Goal: Task Accomplishment & Management: Manage account settings

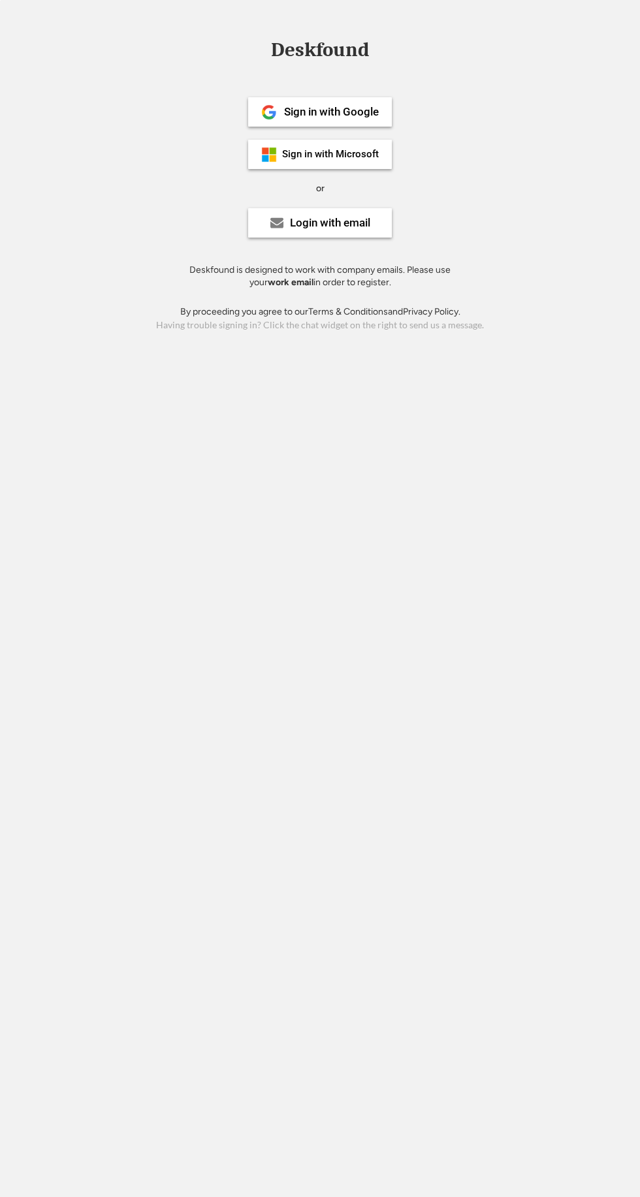
click at [276, 223] on use at bounding box center [276, 223] width 13 height 10
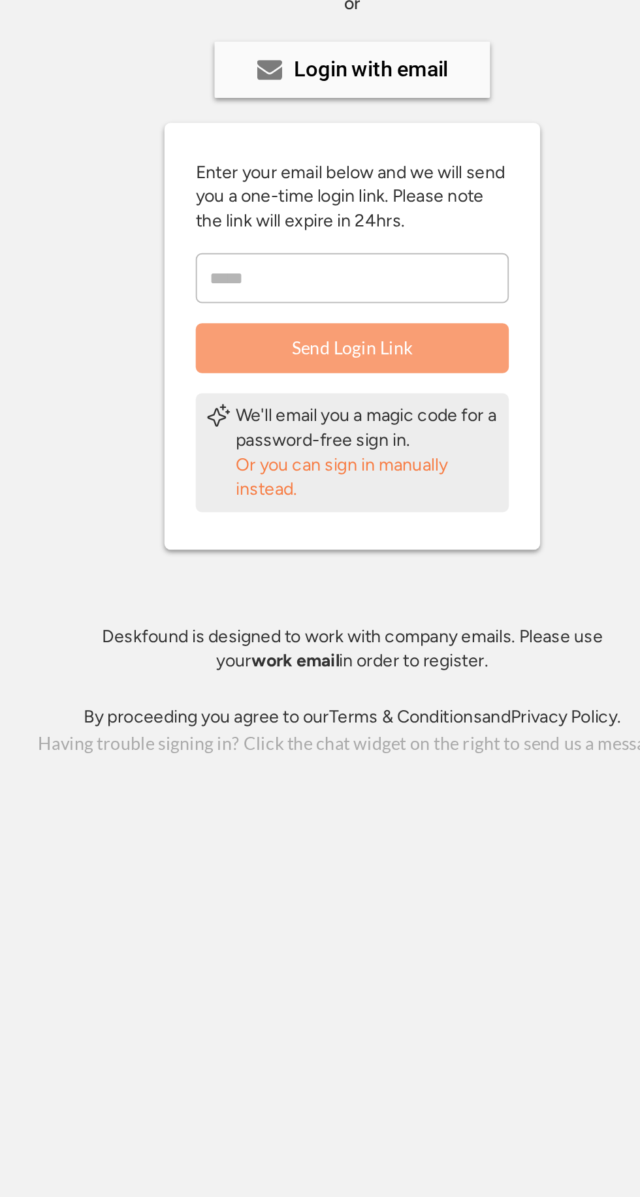
click at [275, 430] on div "Or you can sign in manually instead." at bounding box center [327, 435] width 137 height 25
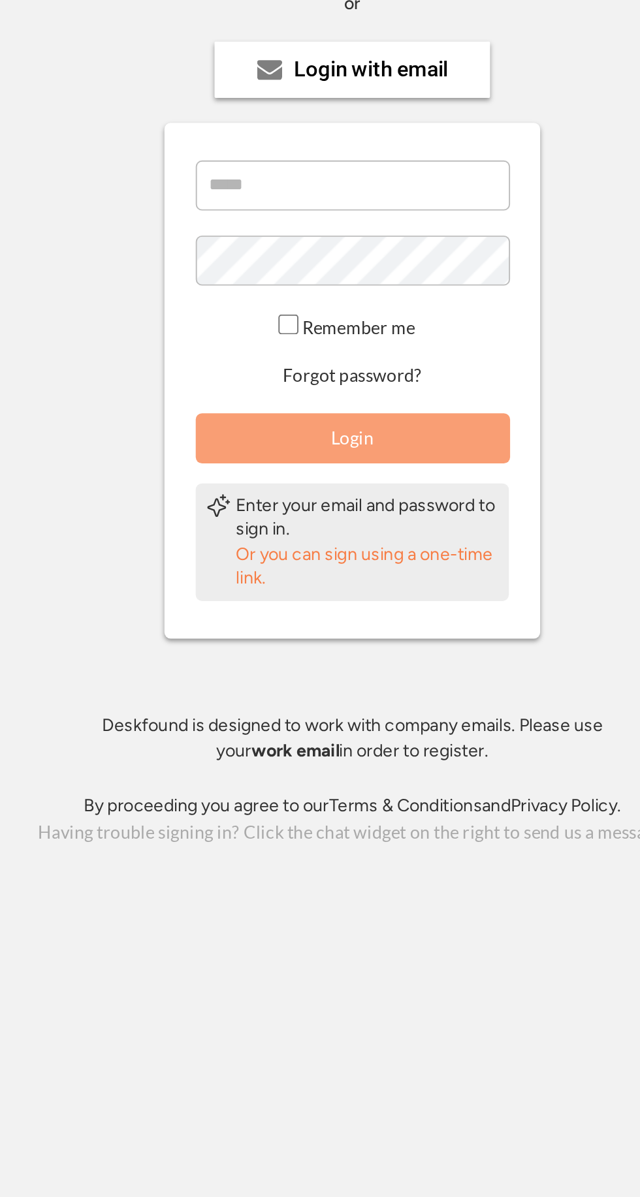
click at [294, 381] on button "Forgot password?" at bounding box center [320, 383] width 76 height 12
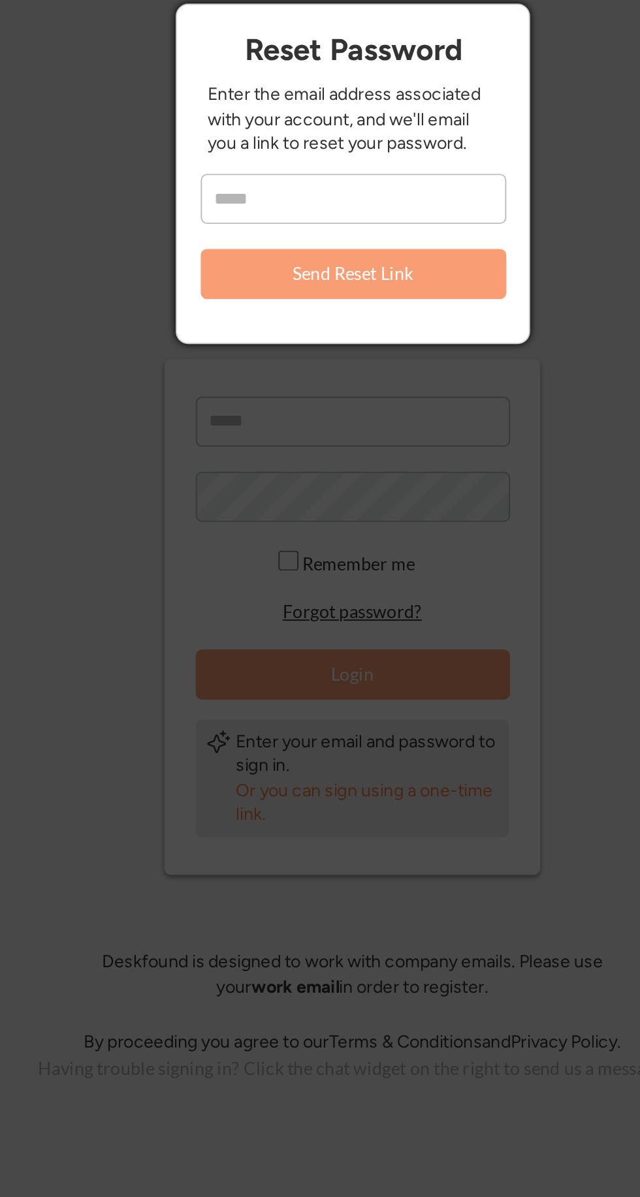
click at [256, 163] on input "email" at bounding box center [320, 167] width 159 height 26
type input "**********"
click at [277, 200] on button "Send Reset Link" at bounding box center [320, 206] width 159 height 26
